Goal: Task Accomplishment & Management: Manage account settings

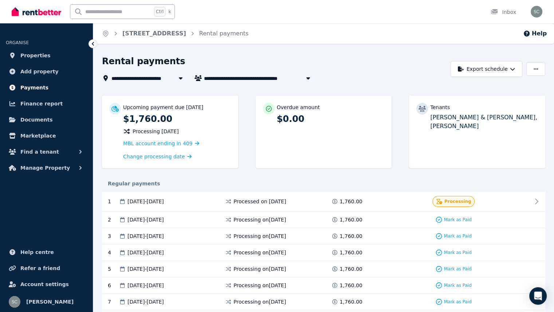
click at [40, 86] on span "Payments" at bounding box center [34, 87] width 28 height 9
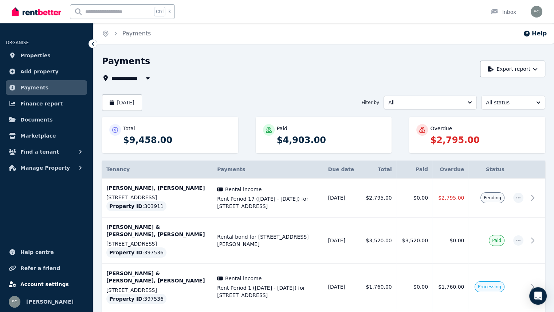
click at [37, 287] on span "Account settings" at bounding box center [44, 283] width 48 height 9
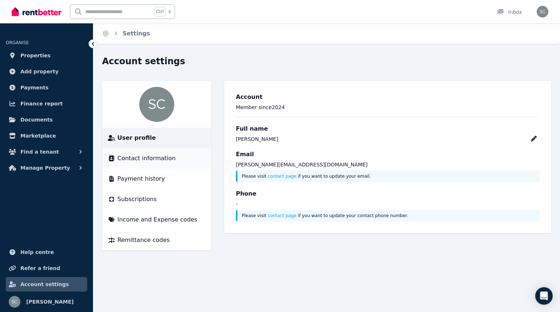
click at [154, 161] on span "Contact information" at bounding box center [146, 158] width 58 height 9
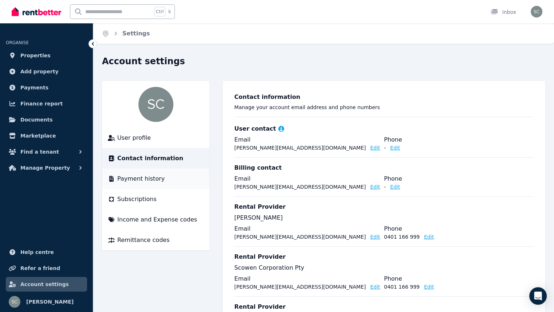
click at [148, 179] on span "Payment history" at bounding box center [140, 178] width 47 height 9
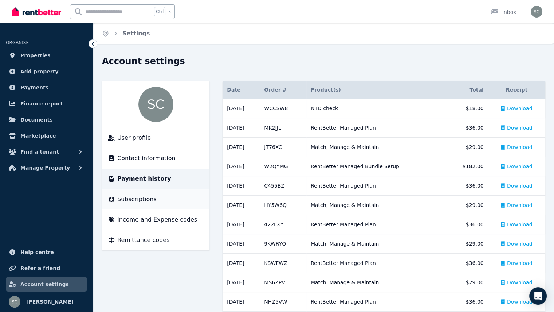
click at [148, 196] on span "Subscriptions" at bounding box center [136, 199] width 39 height 9
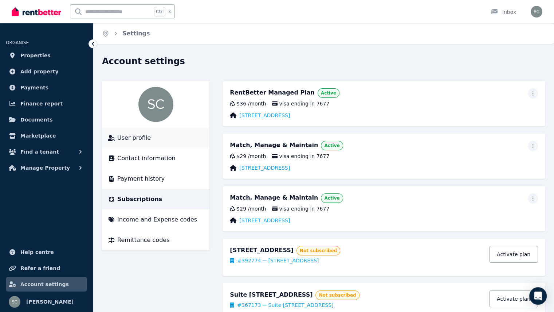
drag, startPoint x: 136, startPoint y: 137, endPoint x: 137, endPoint y: 132, distance: 5.0
click at [136, 137] on span "User profile" at bounding box center [134, 137] width 34 height 9
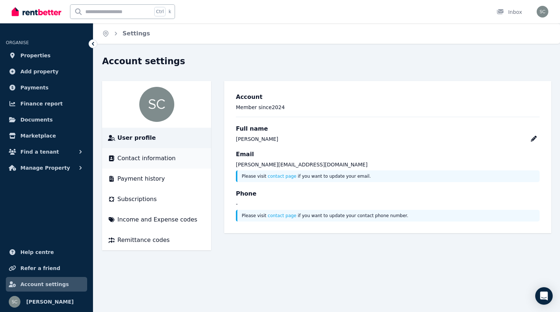
click at [138, 159] on span "Contact information" at bounding box center [146, 158] width 58 height 9
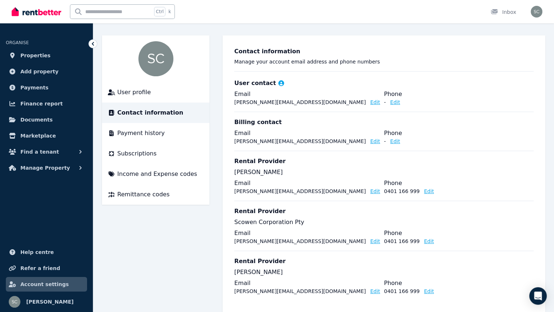
scroll to position [58, 0]
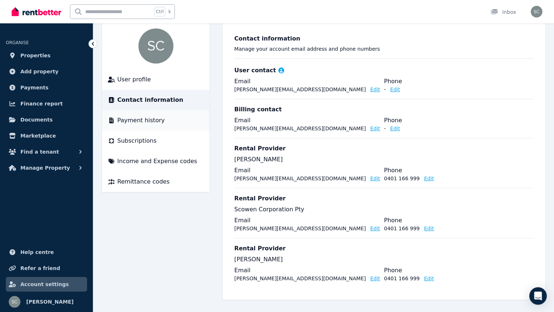
click at [142, 122] on span "Payment history" at bounding box center [140, 120] width 47 height 9
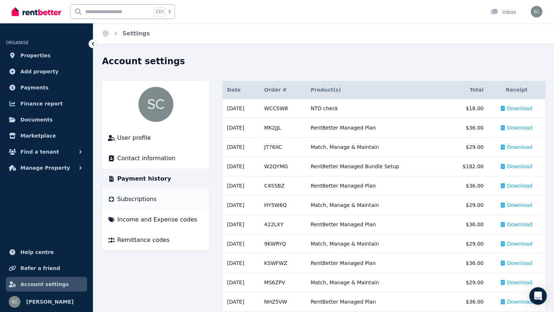
click at [141, 203] on li "Subscriptions" at bounding box center [155, 199] width 107 height 20
click at [141, 200] on span "Subscriptions" at bounding box center [136, 199] width 39 height 9
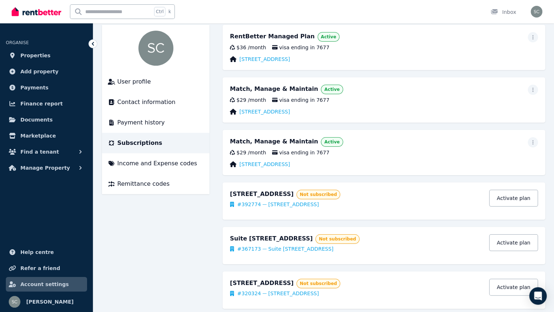
scroll to position [74, 0]
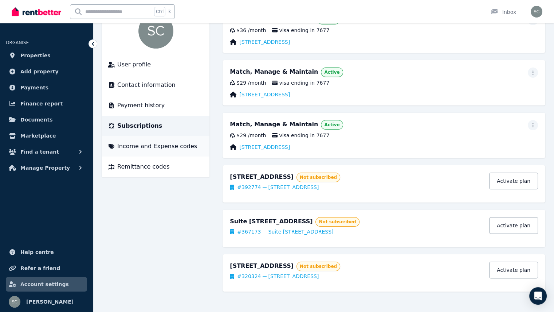
click at [154, 147] on span "Income and Expense codes" at bounding box center [157, 146] width 80 height 9
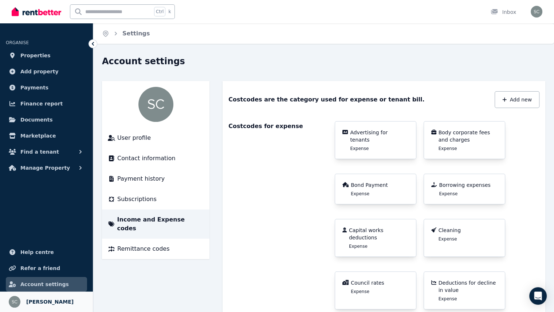
click at [43, 300] on span "[PERSON_NAME]" at bounding box center [49, 301] width 47 height 9
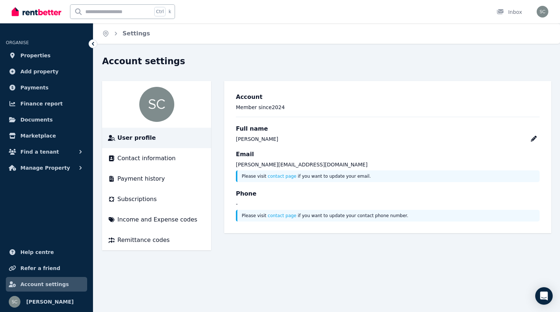
click at [138, 137] on span "User profile" at bounding box center [136, 137] width 38 height 9
click at [137, 158] on span "Contact information" at bounding box center [146, 158] width 58 height 9
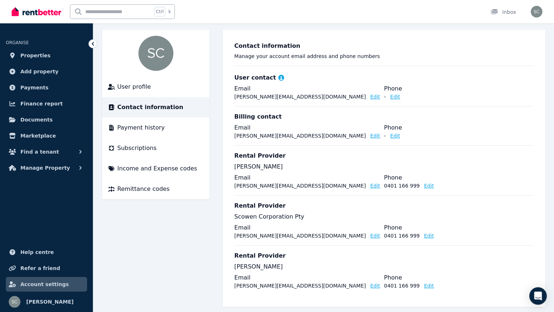
scroll to position [58, 0]
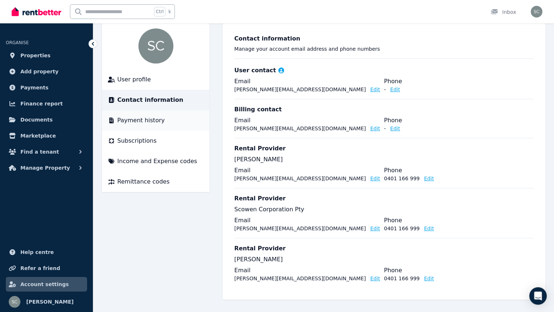
click at [135, 118] on span "Payment history" at bounding box center [140, 120] width 47 height 9
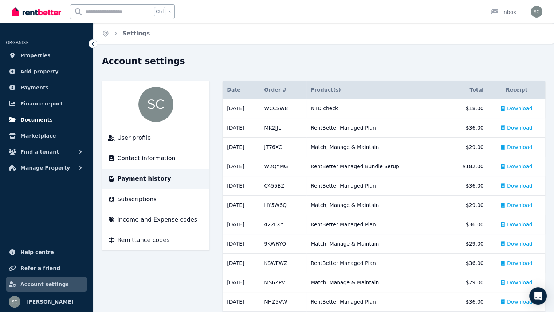
click at [40, 119] on span "Documents" at bounding box center [36, 119] width 32 height 9
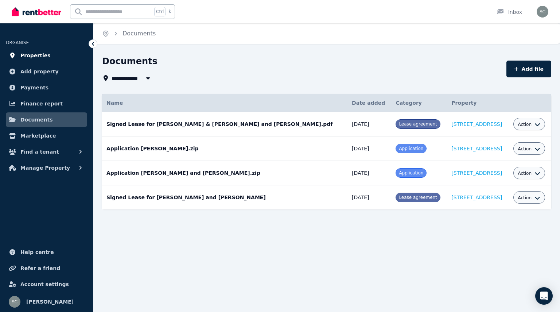
click at [34, 53] on span "Properties" at bounding box center [35, 55] width 30 height 9
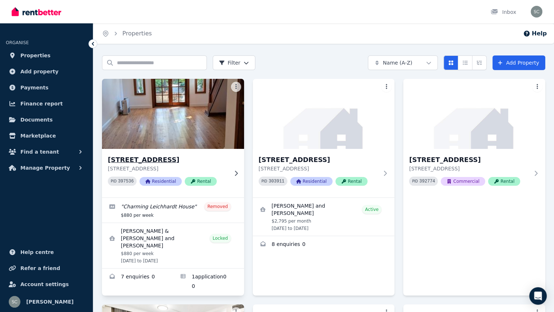
click at [196, 116] on img at bounding box center [172, 114] width 149 height 74
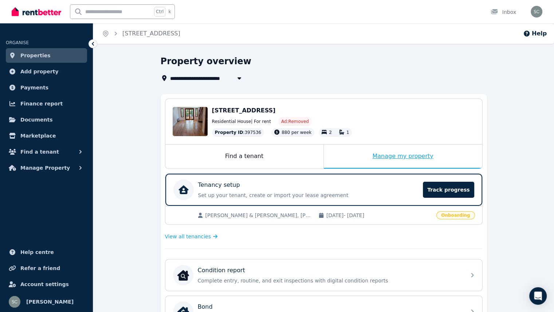
click at [404, 158] on div "Manage my property" at bounding box center [403, 156] width 158 height 24
click at [410, 157] on div "Manage my property" at bounding box center [403, 156] width 158 height 24
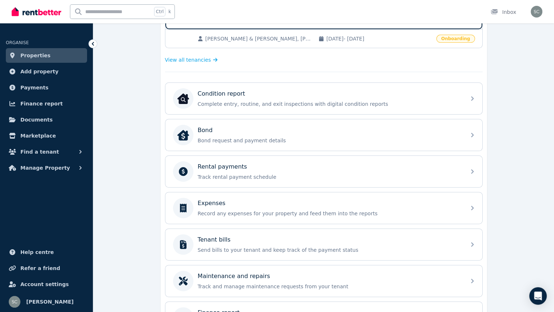
scroll to position [182, 0]
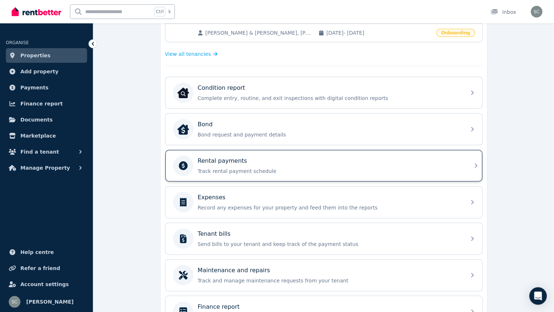
click at [323, 168] on p "Track rental payment schedule" at bounding box center [330, 170] width 264 height 7
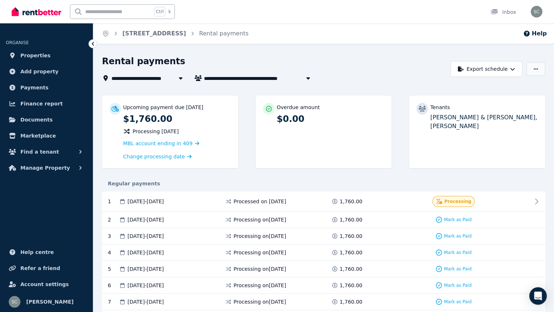
click at [541, 68] on button "button" at bounding box center [535, 69] width 19 height 14
click at [514, 98] on p "Update bank account" at bounding box center [509, 99] width 60 height 7
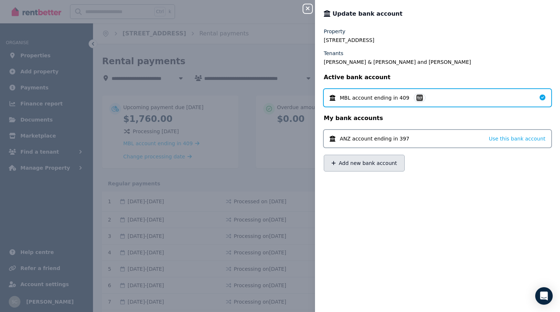
click at [341, 164] on button "Add new bank account" at bounding box center [364, 162] width 81 height 17
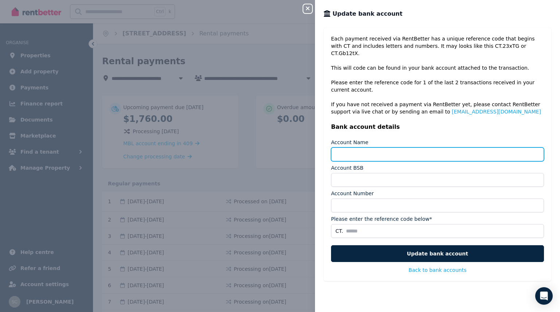
click at [348, 147] on input "Account Name" at bounding box center [437, 154] width 213 height 14
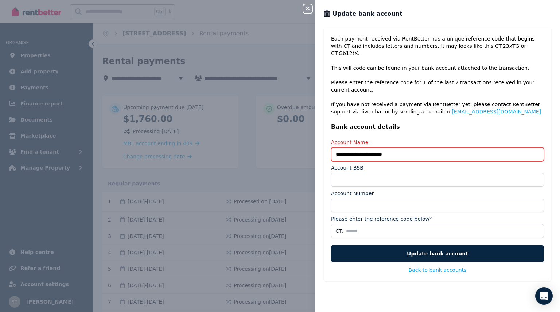
type input "**********"
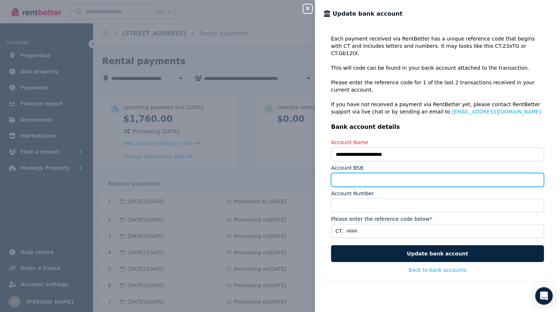
click at [350, 173] on input "Account BSB" at bounding box center [437, 180] width 213 height 14
type input "******"
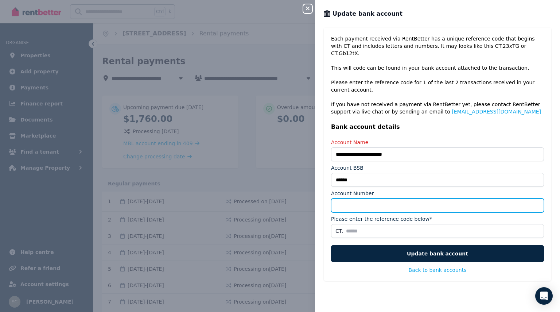
click at [344, 198] on input "Account Number" at bounding box center [437, 205] width 213 height 14
type input "*********"
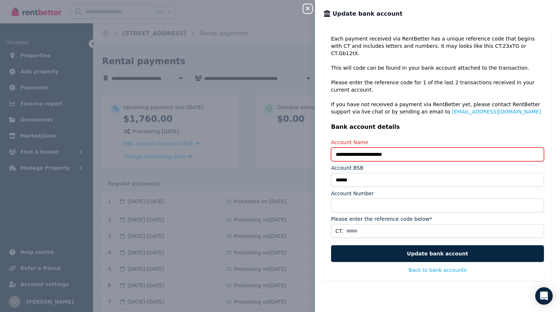
click at [364, 147] on input "**********" at bounding box center [437, 154] width 213 height 14
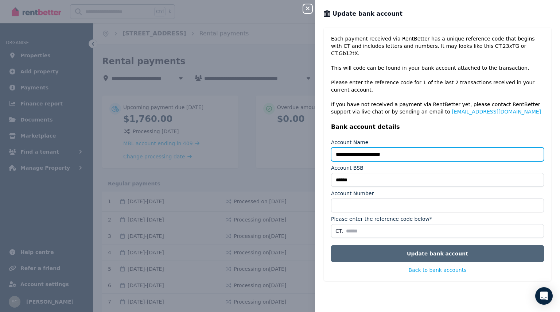
type input "**********"
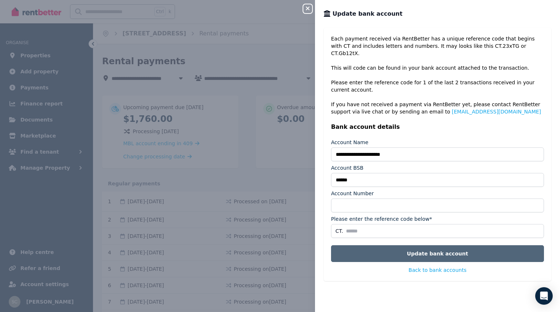
click at [427, 246] on button "Update bank account" at bounding box center [437, 253] width 213 height 17
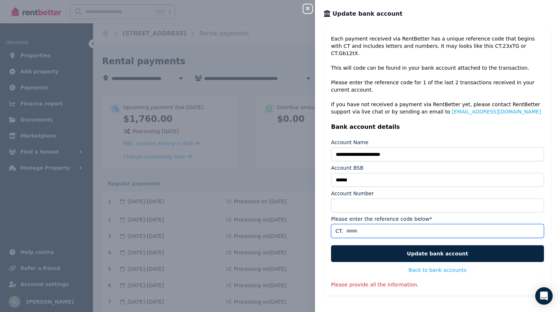
click at [420, 224] on input "Please enter the reference code below*" at bounding box center [437, 231] width 213 height 14
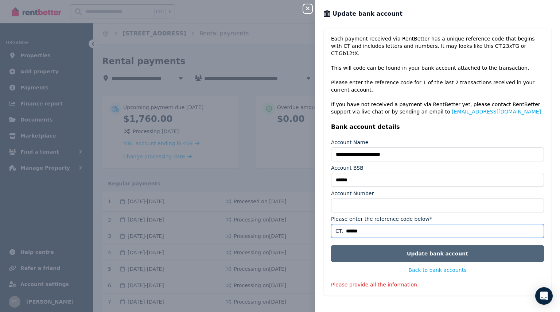
type input "******"
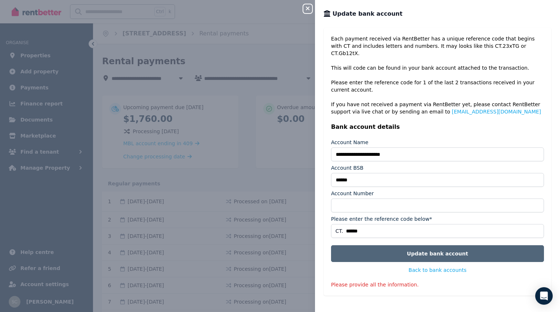
click at [452, 247] on button "Update bank account" at bounding box center [437, 253] width 213 height 17
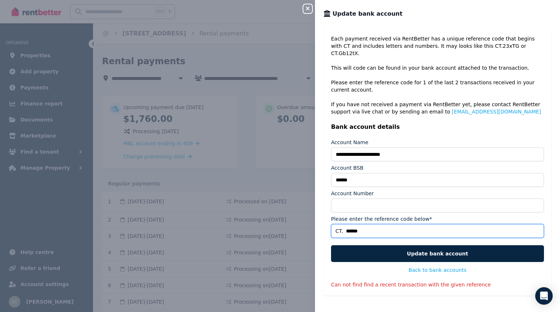
drag, startPoint x: 372, startPoint y: 221, endPoint x: 329, endPoint y: 222, distance: 43.4
click at [329, 222] on div "**********" at bounding box center [437, 161] width 227 height 267
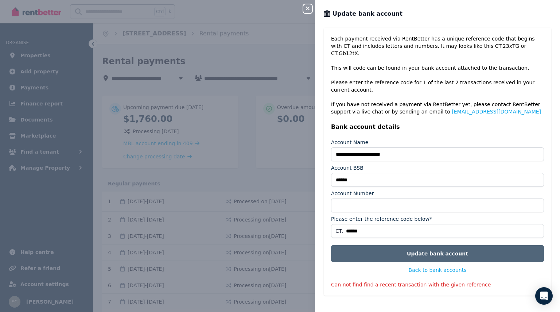
click at [423, 245] on button "Update bank account" at bounding box center [437, 253] width 213 height 17
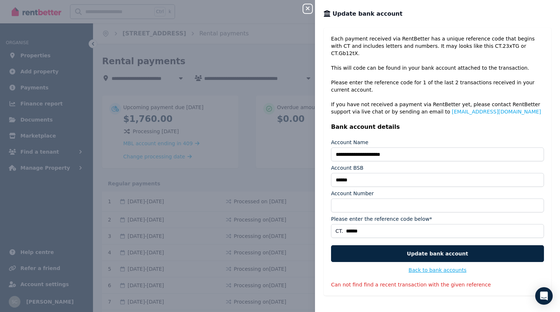
click at [440, 266] on button "Back to bank accounts" at bounding box center [437, 269] width 58 height 7
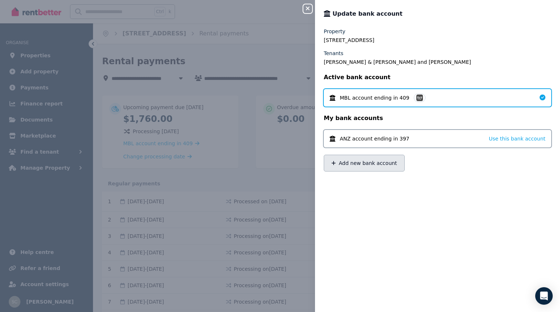
click at [378, 165] on button "Add new bank account" at bounding box center [364, 162] width 81 height 17
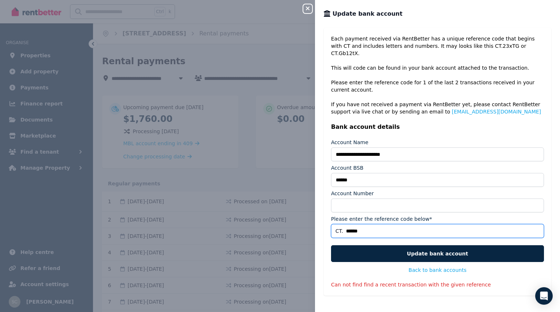
drag, startPoint x: 334, startPoint y: 223, endPoint x: 340, endPoint y: 220, distance: 6.4
click at [340, 224] on input "******" at bounding box center [437, 231] width 213 height 14
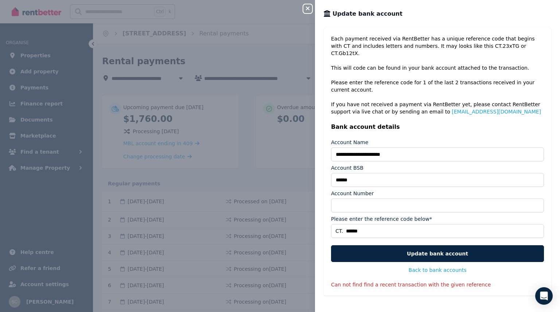
click at [528, 111] on div "**********" at bounding box center [437, 161] width 227 height 267
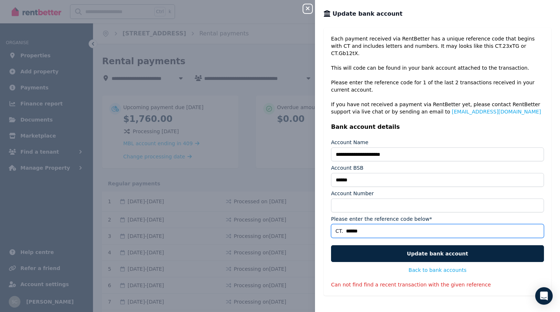
drag, startPoint x: 375, startPoint y: 222, endPoint x: 321, endPoint y: 215, distance: 54.1
click at [321, 215] on div "**********" at bounding box center [437, 165] width 245 height 275
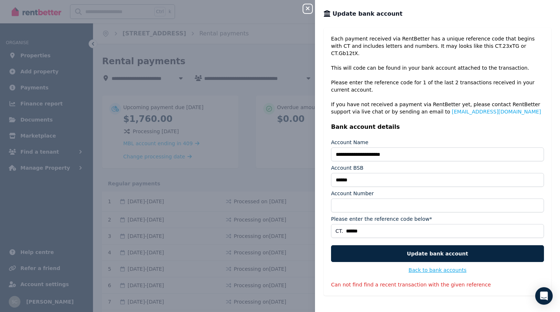
click at [437, 266] on button "Back to bank accounts" at bounding box center [437, 269] width 58 height 7
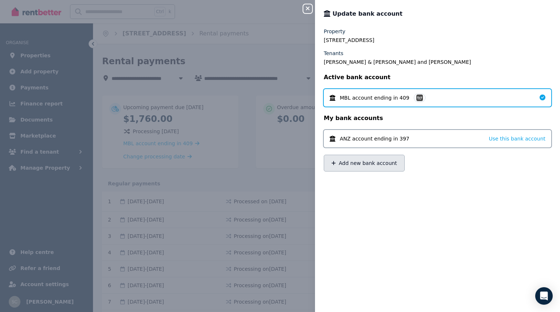
click at [379, 158] on button "Add new bank account" at bounding box center [364, 162] width 81 height 17
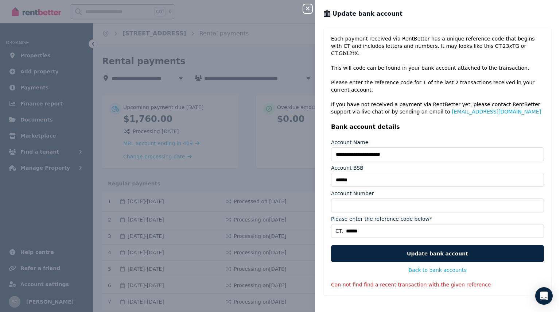
click at [305, 9] on icon "button" at bounding box center [307, 8] width 9 height 6
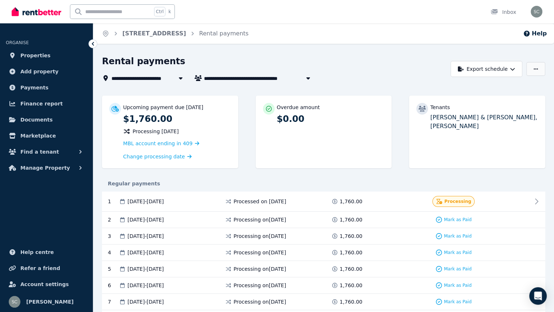
click at [537, 70] on icon "button" at bounding box center [536, 68] width 4 height 5
click at [522, 97] on p "Update bank account" at bounding box center [509, 99] width 60 height 7
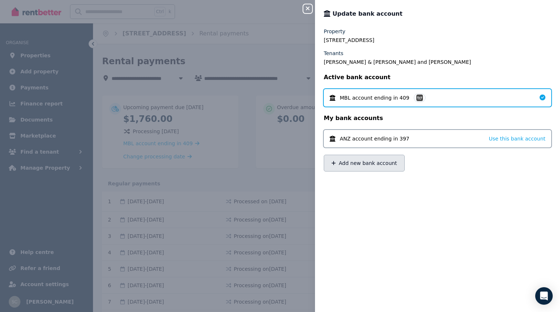
click at [348, 158] on button "Add new bank account" at bounding box center [364, 162] width 81 height 17
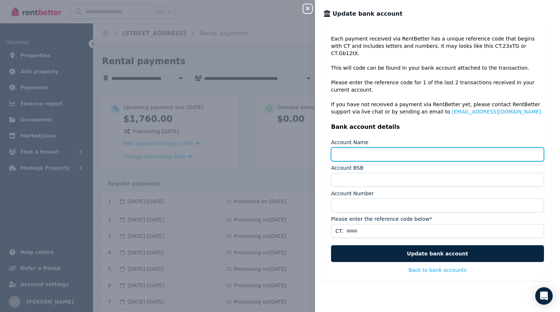
click at [345, 147] on input "Account Name" at bounding box center [437, 154] width 213 height 14
type input "**********"
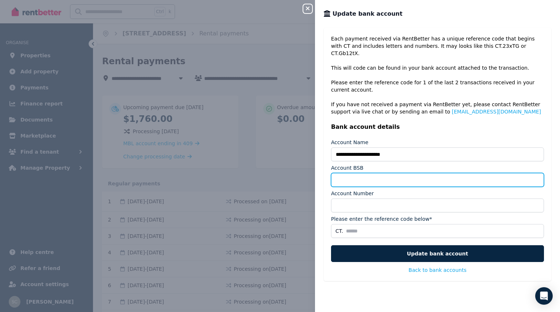
click at [373, 175] on input "Account BSB" at bounding box center [437, 180] width 213 height 14
type input "******"
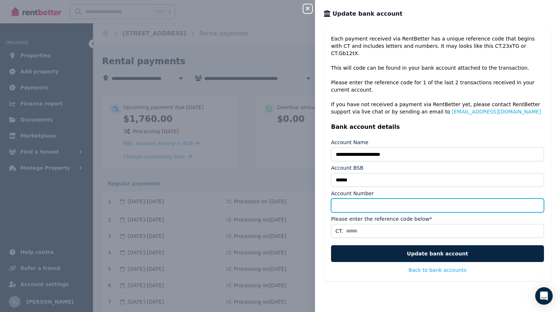
click at [374, 198] on input "Account Number" at bounding box center [437, 205] width 213 height 14
click at [373, 199] on input "Account Number" at bounding box center [437, 205] width 213 height 14
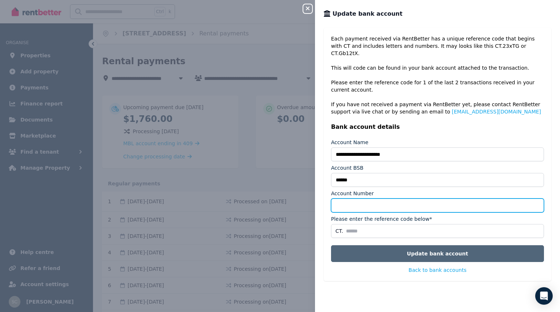
type input "*********"
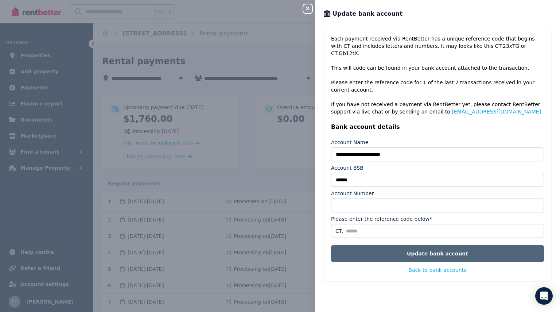
click at [427, 249] on button "Update bank account" at bounding box center [437, 253] width 213 height 17
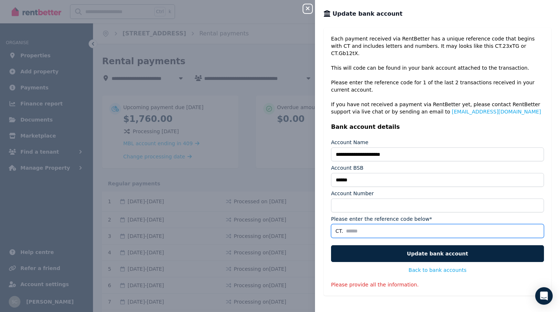
click at [359, 228] on input "Please enter the reference code below*" at bounding box center [437, 231] width 213 height 14
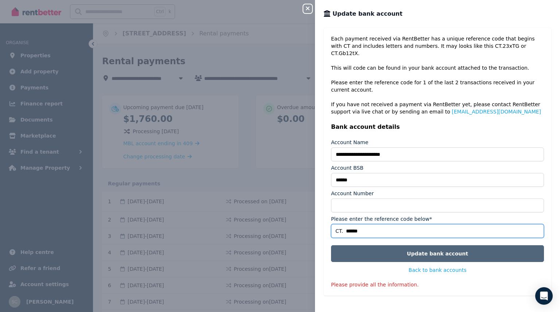
type input "******"
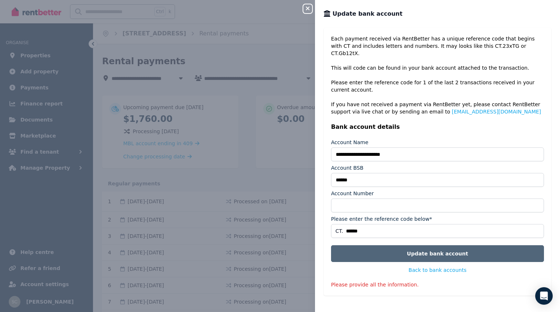
click at [407, 245] on button "Update bank account" at bounding box center [437, 253] width 213 height 17
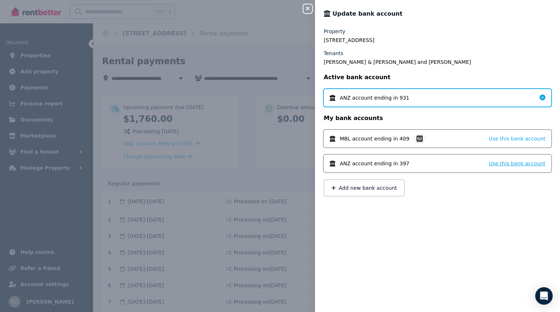
click at [533, 161] on span "Use this bank account" at bounding box center [517, 163] width 56 height 6
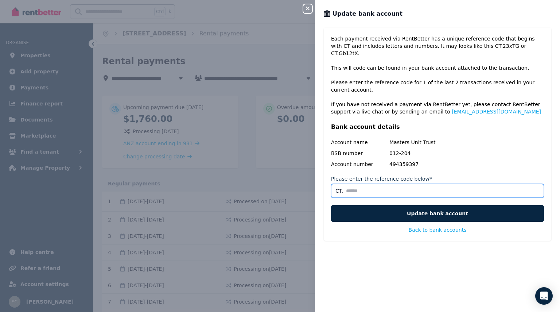
click at [434, 184] on input "Please enter the reference code below*" at bounding box center [437, 191] width 213 height 14
type input "******"
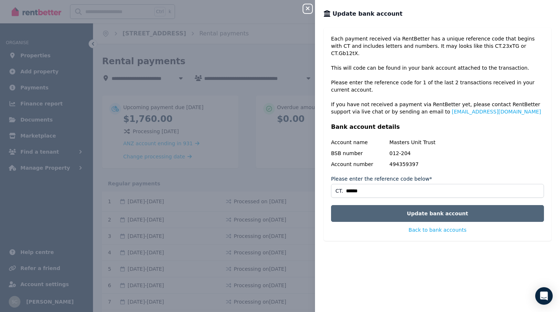
click at [429, 207] on button "Update bank account" at bounding box center [437, 213] width 213 height 17
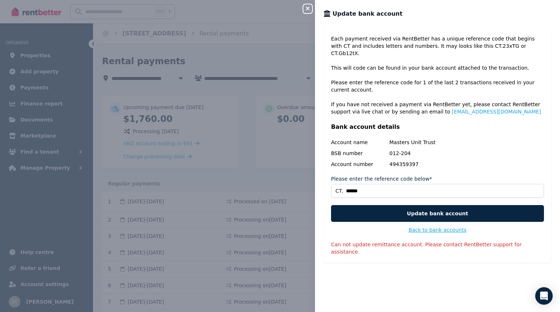
click at [444, 226] on button "Back to bank accounts" at bounding box center [437, 229] width 58 height 7
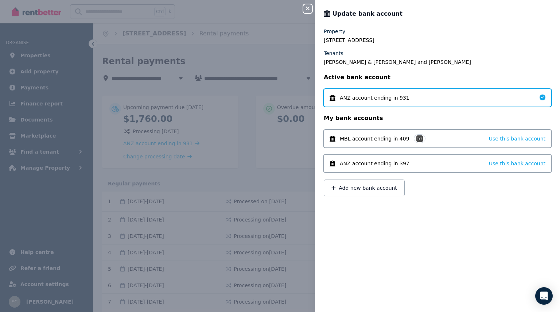
click at [510, 166] on span "Use this bank account" at bounding box center [517, 163] width 56 height 6
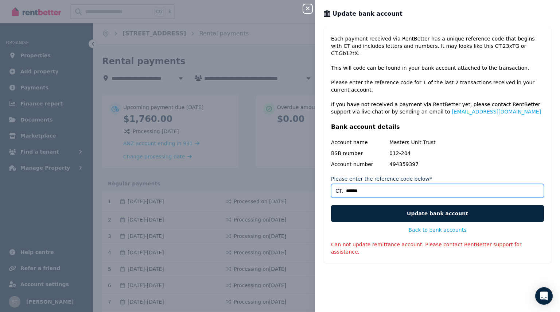
click at [388, 184] on input "******" at bounding box center [437, 191] width 213 height 14
type input "*"
type input "******"
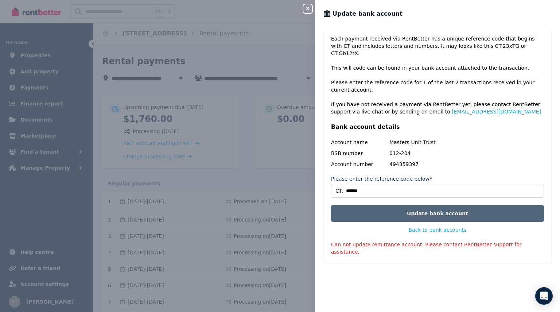
click at [447, 206] on button "Update bank account" at bounding box center [437, 213] width 213 height 17
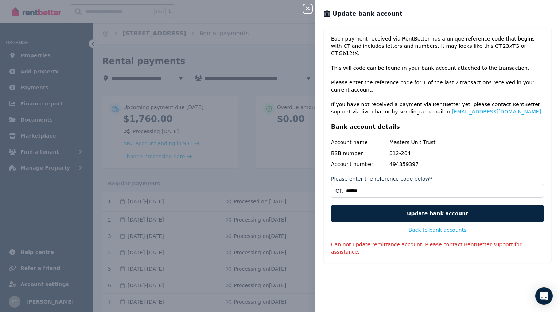
click at [309, 11] on icon "button" at bounding box center [307, 8] width 9 height 6
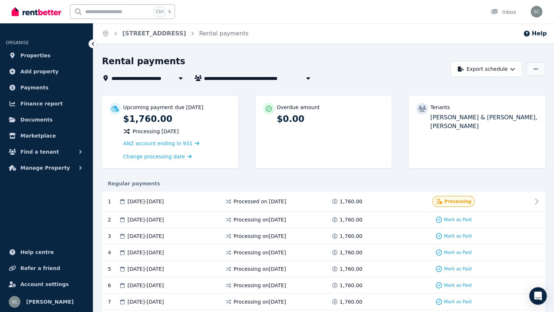
click at [533, 71] on button "button" at bounding box center [535, 69] width 19 height 14
click at [516, 97] on p "Update bank account" at bounding box center [509, 99] width 60 height 7
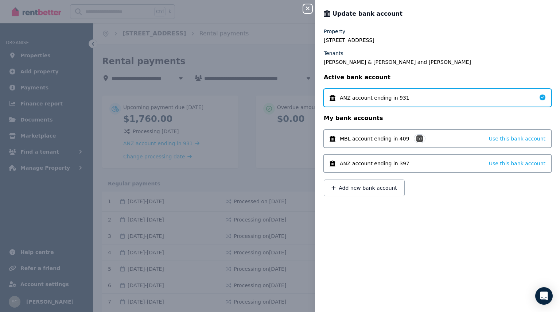
click at [514, 138] on span "Use this bank account" at bounding box center [517, 139] width 56 height 6
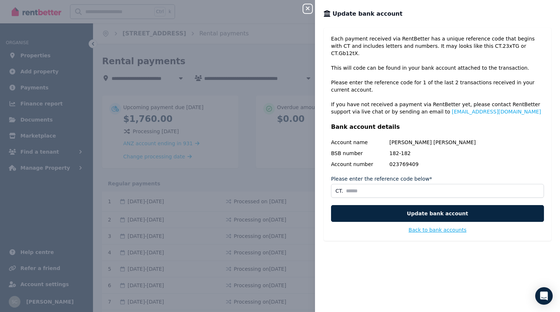
click at [445, 226] on button "Back to bank accounts" at bounding box center [437, 229] width 58 height 7
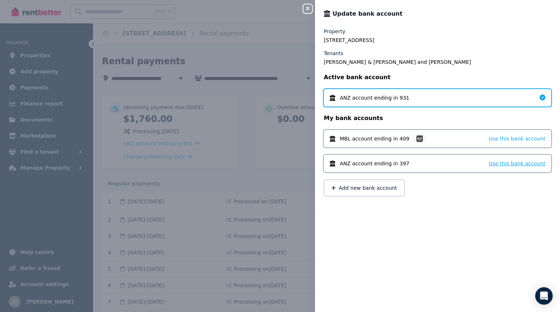
click at [523, 164] on span "Use this bank account" at bounding box center [517, 163] width 56 height 6
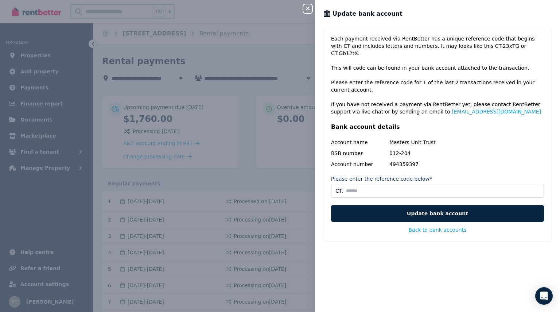
click at [291, 180] on div "Close panel Update bank account Each payment received via RentBetter has a uniq…" at bounding box center [280, 156] width 560 height 312
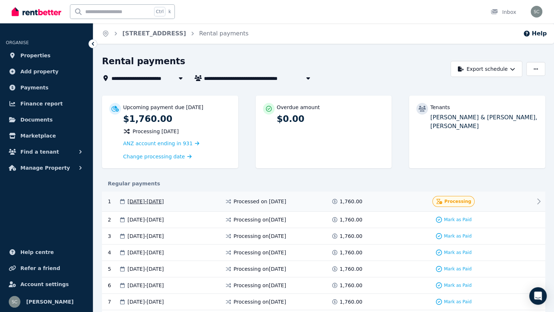
click at [327, 202] on div "Processed on 27 Aug 2025" at bounding box center [278, 201] width 106 height 11
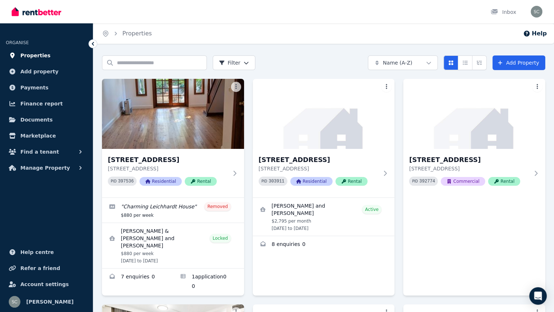
click at [26, 58] on span "Properties" at bounding box center [35, 55] width 30 height 9
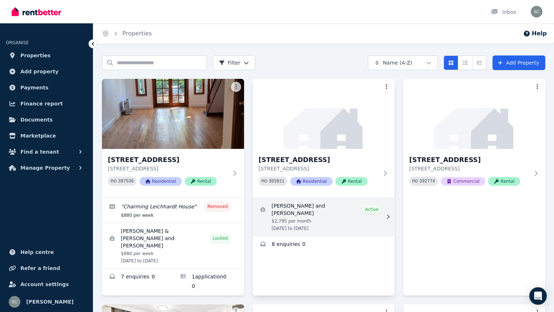
click at [348, 212] on link "View details for Rob and Jil Wood" at bounding box center [324, 216] width 142 height 38
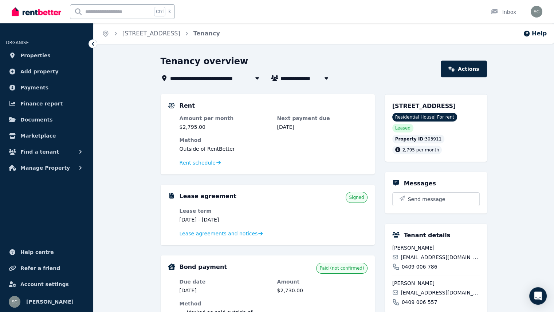
click at [308, 144] on div "Method Outside of RentBetter" at bounding box center [274, 144] width 188 height 16
click at [204, 160] on span "Rent schedule" at bounding box center [198, 162] width 36 height 7
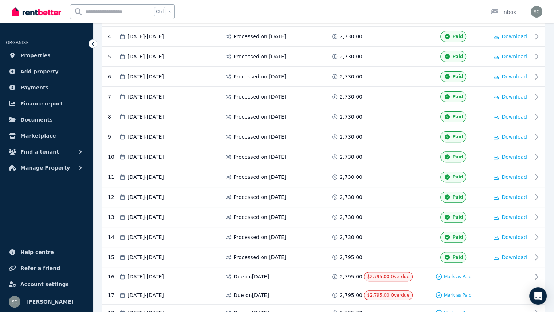
scroll to position [255, 0]
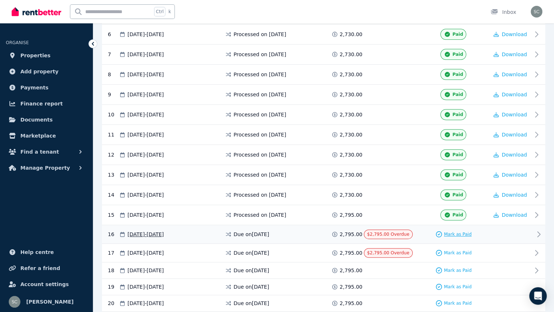
click at [455, 231] on span "Mark as Paid" at bounding box center [458, 234] width 28 height 6
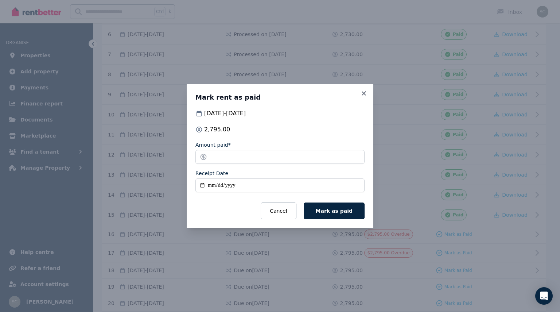
click at [221, 185] on input "Receipt Date" at bounding box center [279, 185] width 169 height 14
click at [211, 187] on input "Receipt Date" at bounding box center [279, 185] width 169 height 14
type input "**********"
click at [352, 209] on span "Mark as paid" at bounding box center [334, 211] width 37 height 6
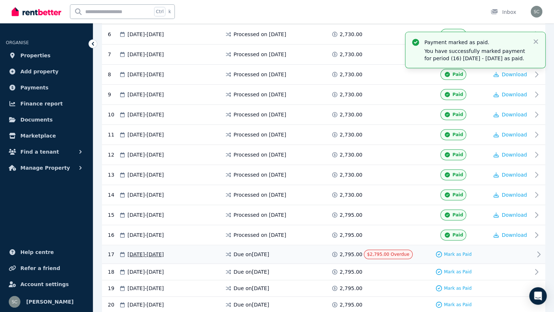
click at [504, 250] on div at bounding box center [511, 253] width 44 height 9
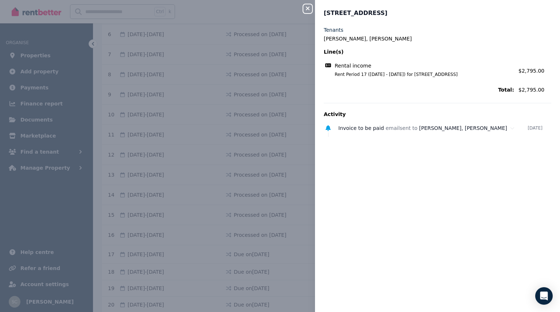
click at [307, 13] on div "Close panel [STREET_ADDRESS] [GEOGRAPHIC_DATA][PERSON_NAME], [PERSON_NAME] Line…" at bounding box center [280, 156] width 560 height 312
click at [307, 10] on icon "button" at bounding box center [307, 8] width 9 height 6
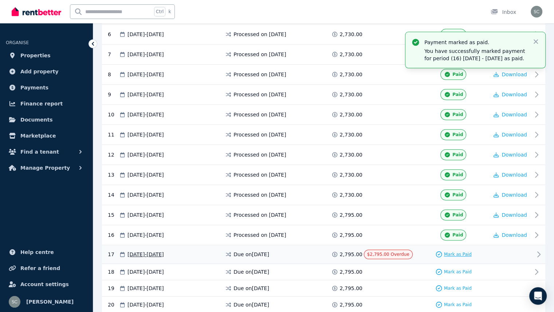
click at [455, 251] on span "Mark as Paid" at bounding box center [458, 254] width 28 height 6
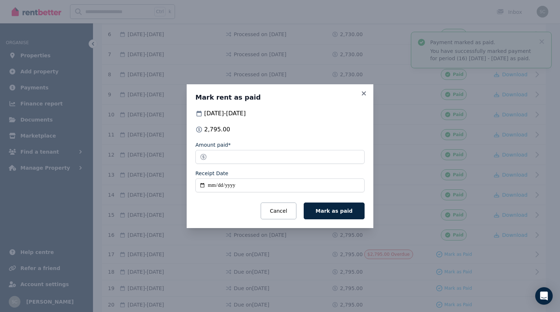
click at [208, 186] on input "Receipt Date" at bounding box center [279, 185] width 169 height 14
type input "**********"
click at [357, 213] on button "Mark as paid" at bounding box center [333, 210] width 61 height 17
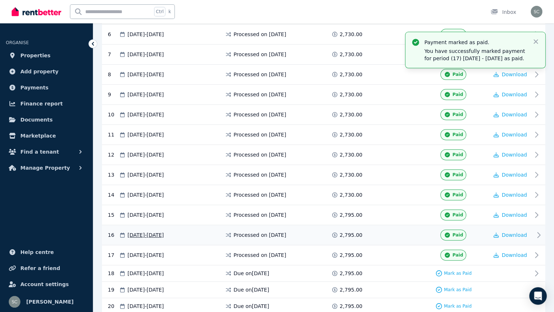
click at [541, 230] on icon at bounding box center [538, 234] width 9 height 9
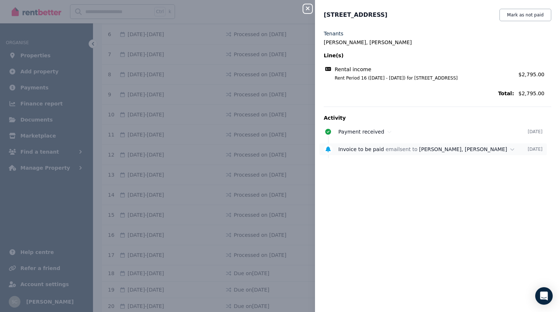
click at [402, 149] on div "Invoice to be paid email sent to [PERSON_NAME], [PERSON_NAME]" at bounding box center [432, 148] width 189 height 7
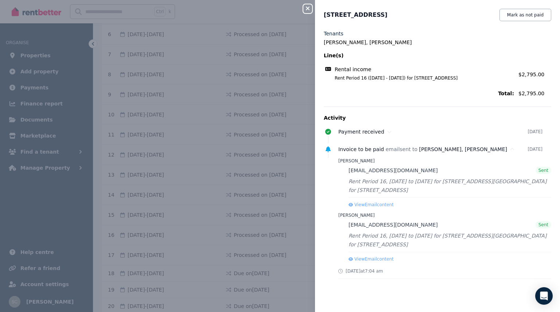
click at [310, 6] on icon "button" at bounding box center [307, 8] width 9 height 6
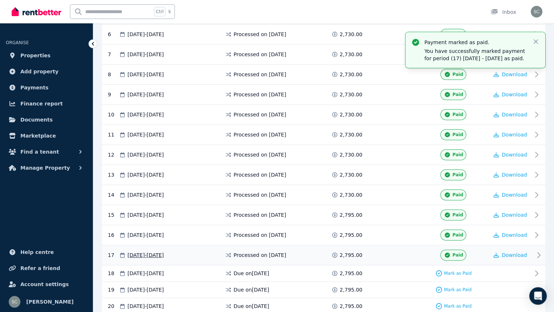
click at [539, 252] on icon at bounding box center [539, 254] width 3 height 5
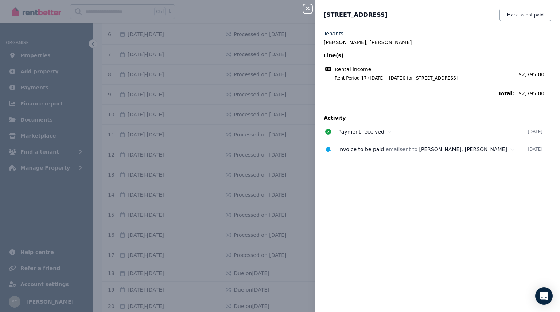
click at [307, 8] on icon "button" at bounding box center [308, 9] width 4 height 4
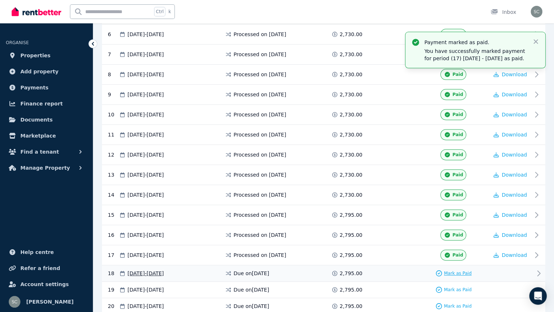
click at [465, 271] on span "Mark as Paid" at bounding box center [458, 273] width 28 height 6
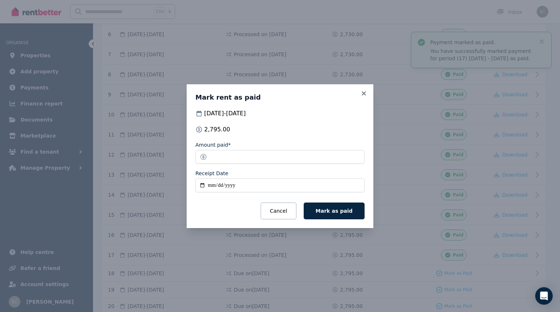
click at [211, 186] on input "Receipt Date" at bounding box center [279, 185] width 169 height 14
type input "**********"
click at [334, 207] on button "Mark as paid" at bounding box center [333, 210] width 61 height 17
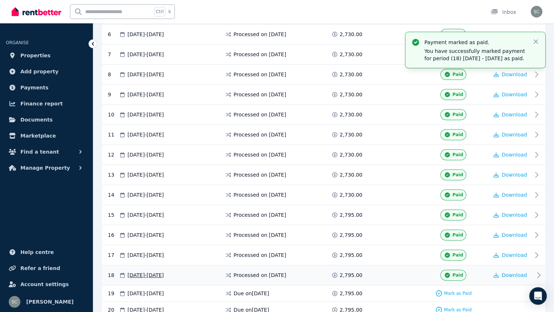
click at [537, 271] on icon at bounding box center [538, 274] width 9 height 9
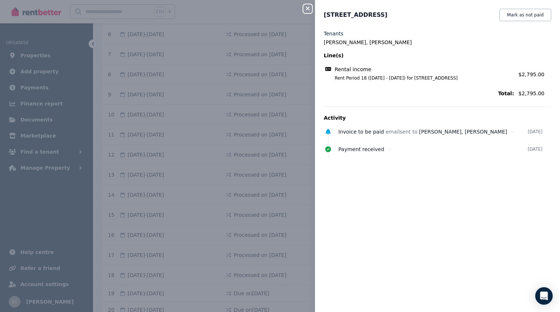
click at [305, 8] on icon "button" at bounding box center [307, 8] width 9 height 6
